Goal: Check status: Check status

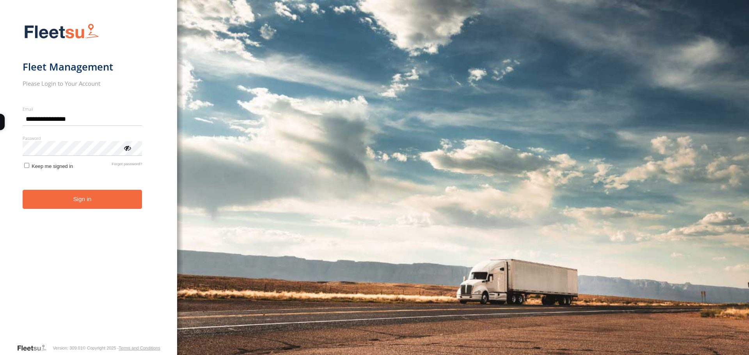
click at [68, 203] on button "Sign in" at bounding box center [83, 199] width 120 height 19
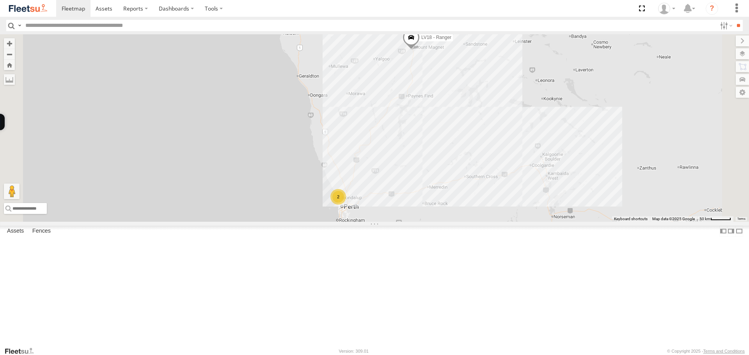
click at [346, 205] on div "2" at bounding box center [338, 197] width 16 height 16
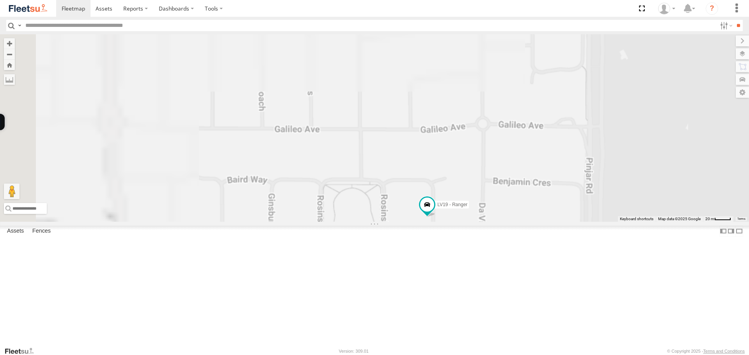
drag, startPoint x: 486, startPoint y: 165, endPoint x: 486, endPoint y: 120, distance: 45.2
click at [486, 120] on div "LV15 - 2WD Workmate Trayback LV19 - Ranger" at bounding box center [374, 127] width 749 height 187
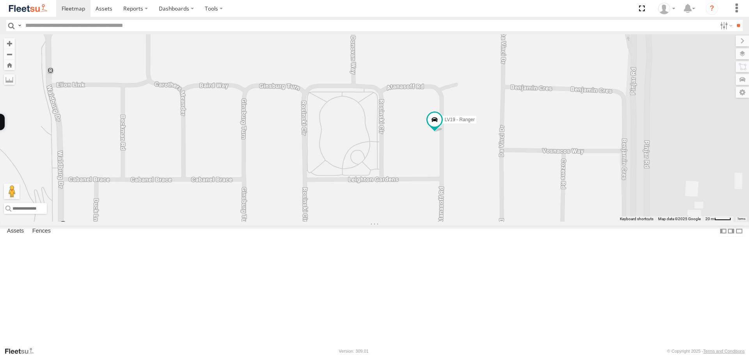
drag, startPoint x: 495, startPoint y: 183, endPoint x: 488, endPoint y: 135, distance: 48.4
click at [488, 135] on div "LV15 - 2WD Workmate Trayback LV19 - Ranger" at bounding box center [374, 127] width 749 height 187
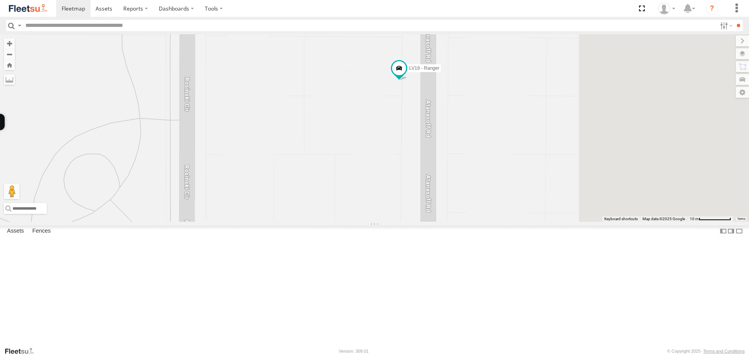
drag, startPoint x: 550, startPoint y: 181, endPoint x: 355, endPoint y: 180, distance: 195.0
click at [355, 181] on div "LV15 - 2WD Workmate Trayback LV19 - Ranger" at bounding box center [374, 127] width 749 height 187
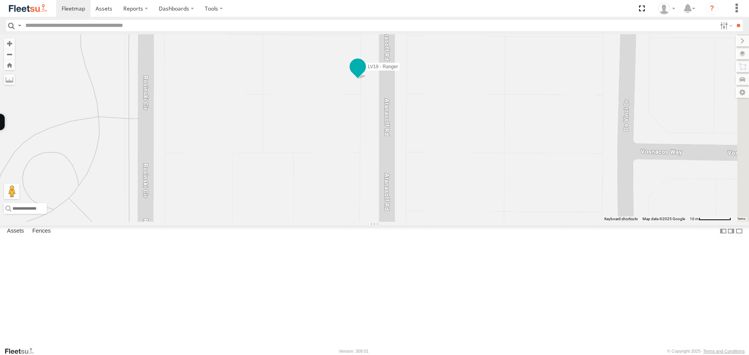
click at [365, 74] on span at bounding box center [358, 67] width 14 height 14
